Goal: Find specific page/section: Find specific page/section

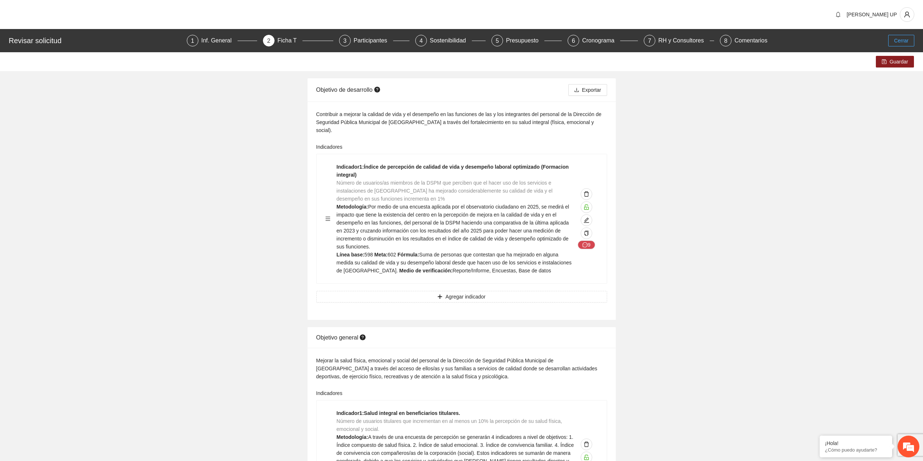
click at [891, 36] on button "Cerrar" at bounding box center [901, 41] width 26 height 12
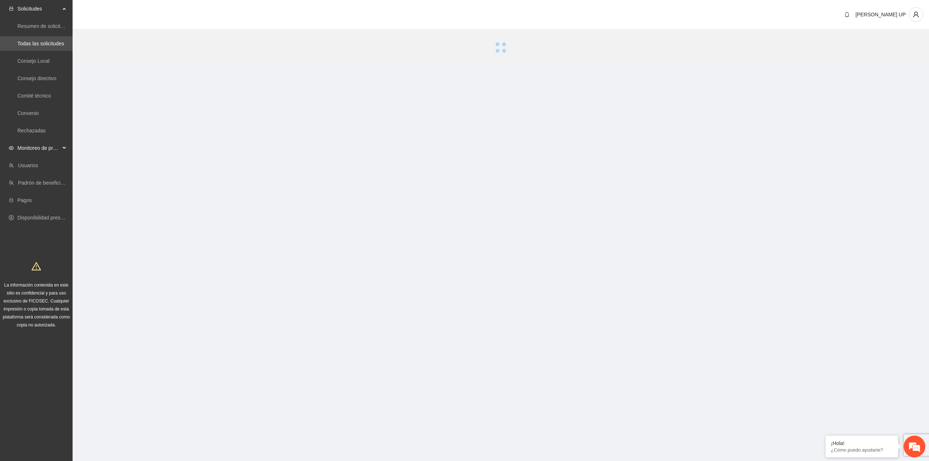
click at [27, 146] on span "Monitoreo de proyectos" at bounding box center [38, 148] width 43 height 15
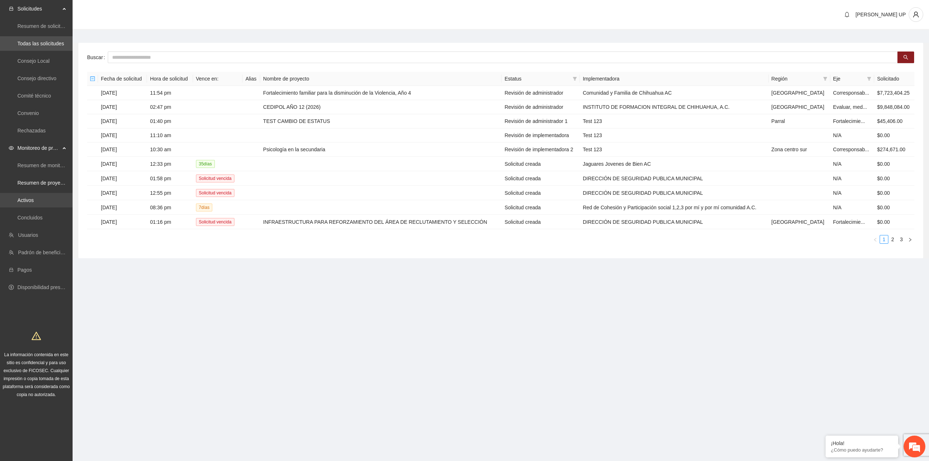
click at [32, 197] on link "Activos" at bounding box center [25, 200] width 16 height 6
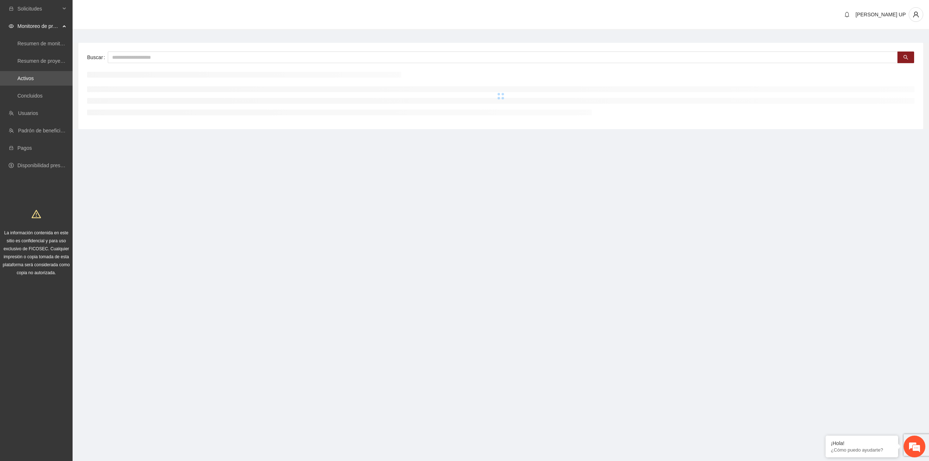
click at [173, 49] on div "Buscar" at bounding box center [500, 86] width 845 height 86
click at [172, 53] on input "text" at bounding box center [503, 58] width 790 height 12
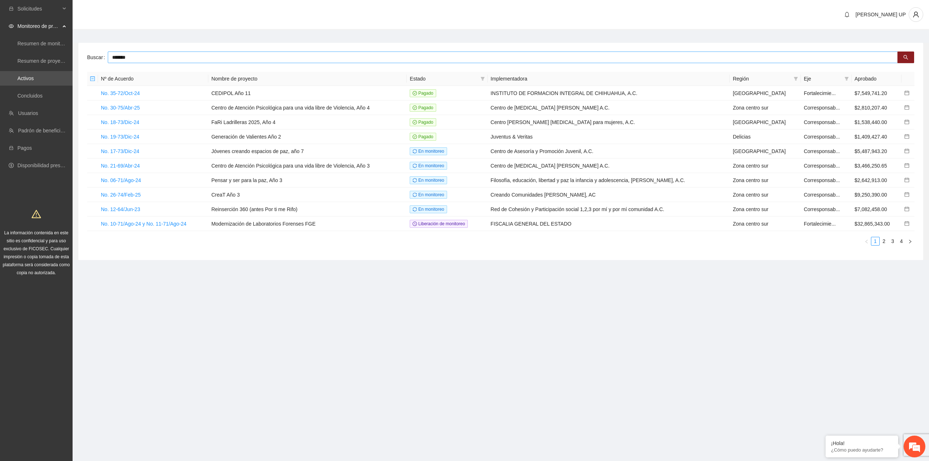
type input "*******"
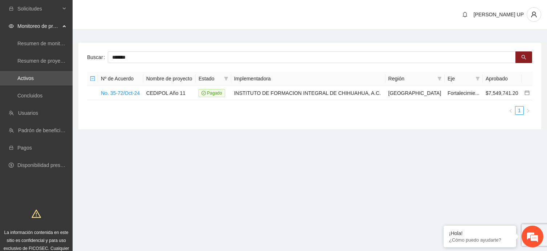
click at [318, 106] on ul "1" at bounding box center [309, 110] width 445 height 9
